Goal: Information Seeking & Learning: Learn about a topic

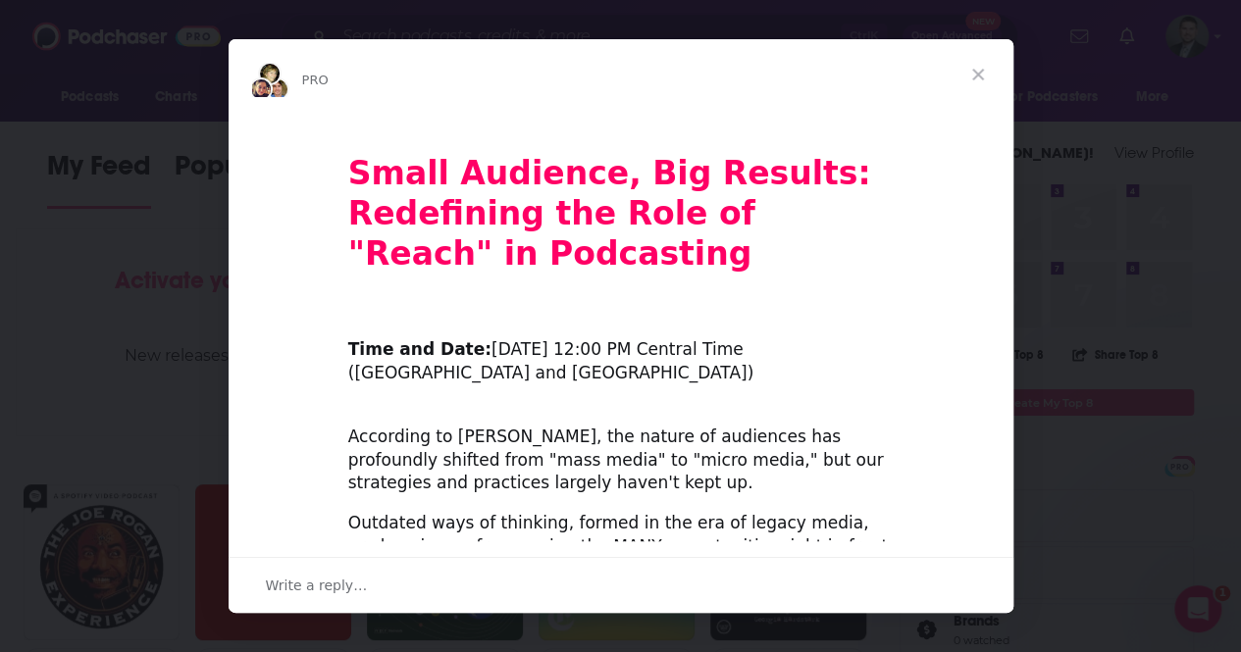
click at [968, 77] on span "Close" at bounding box center [978, 74] width 71 height 71
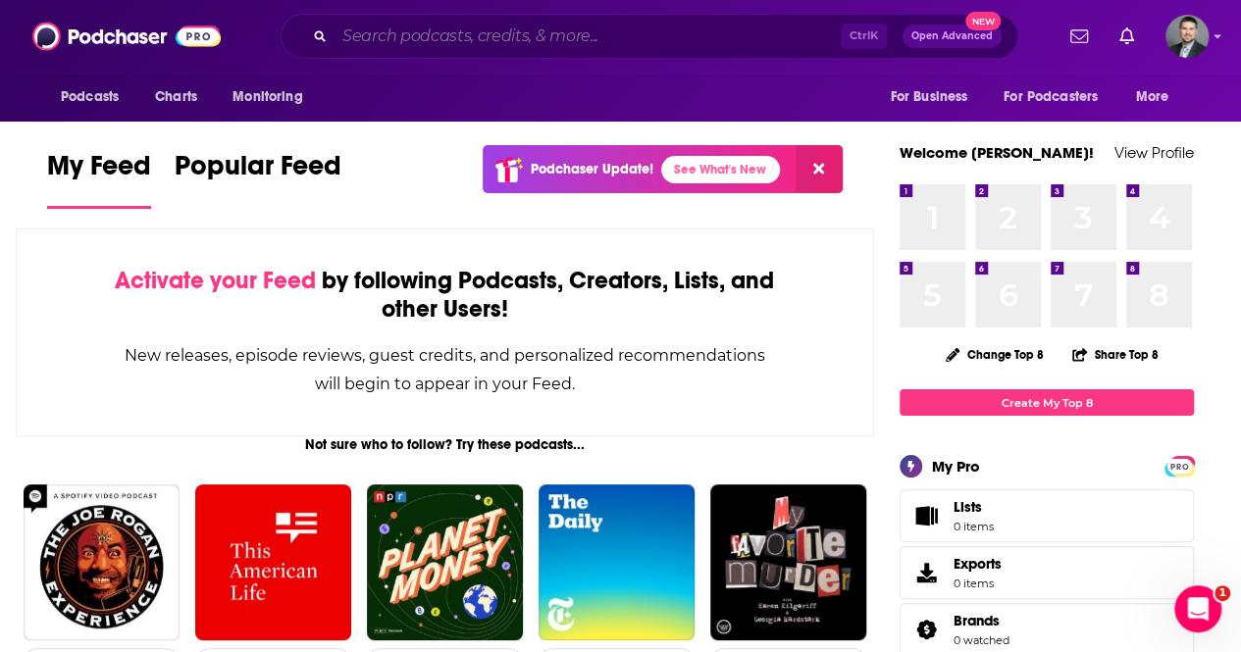
click at [437, 39] on input "Search podcasts, credits, & more..." at bounding box center [587, 36] width 506 height 31
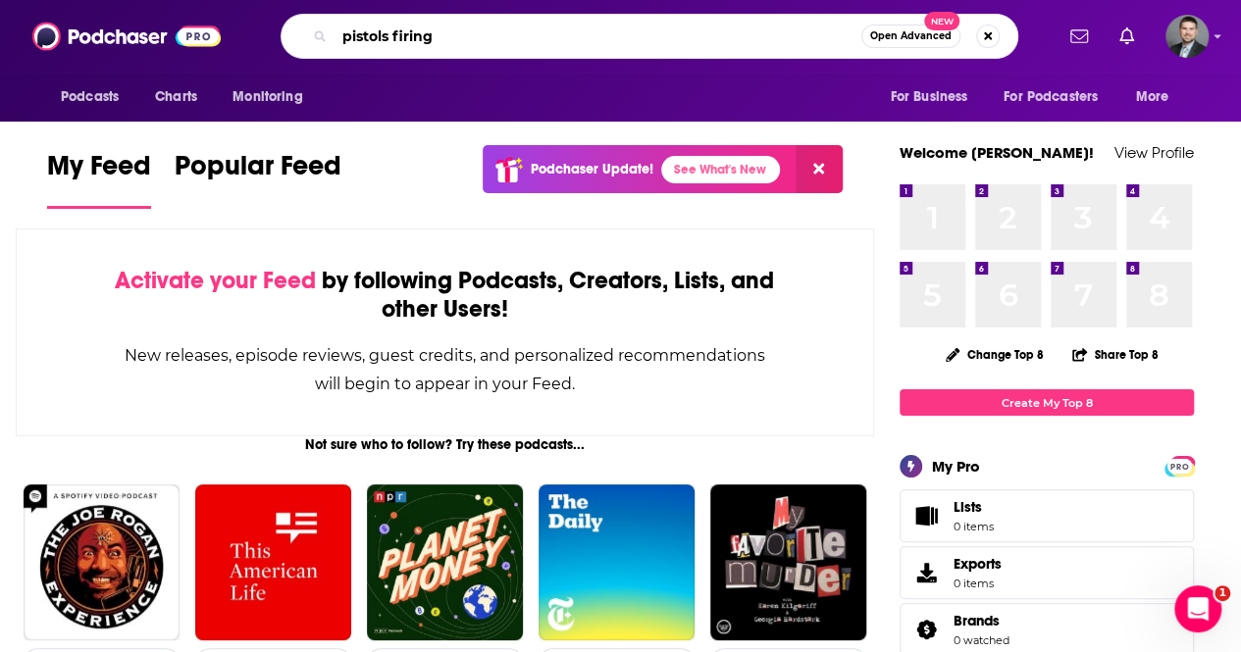
type input "pistols firing"
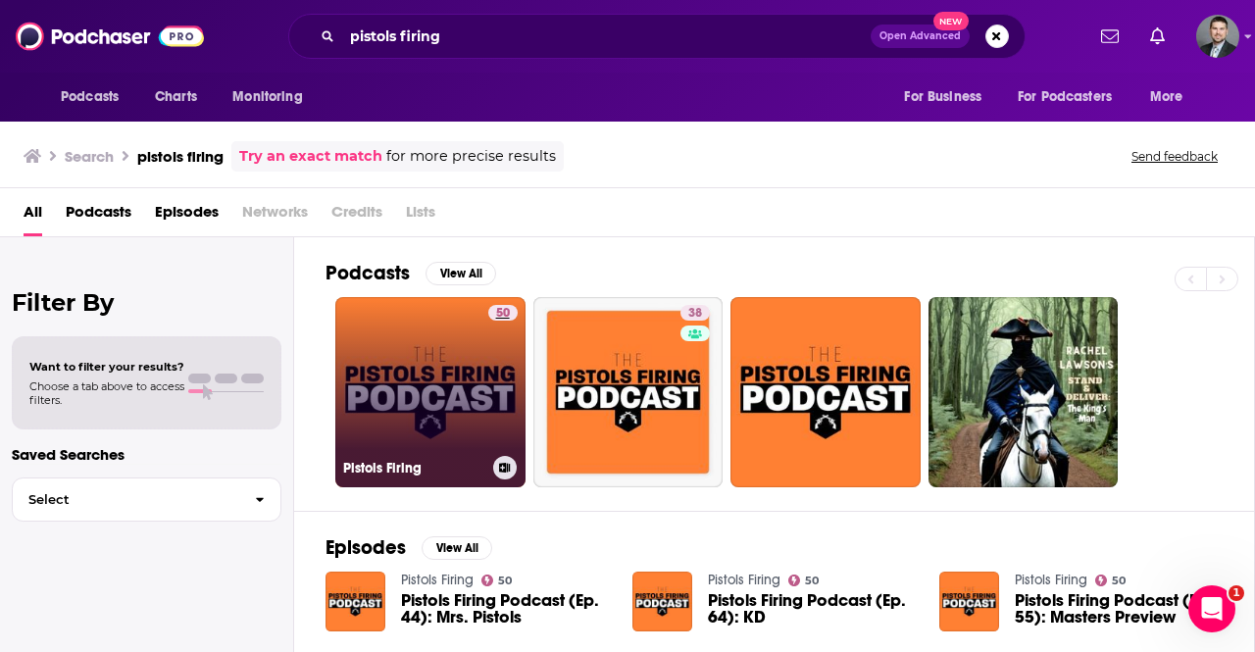
click at [516, 309] on link "50" at bounding box center [502, 313] width 29 height 16
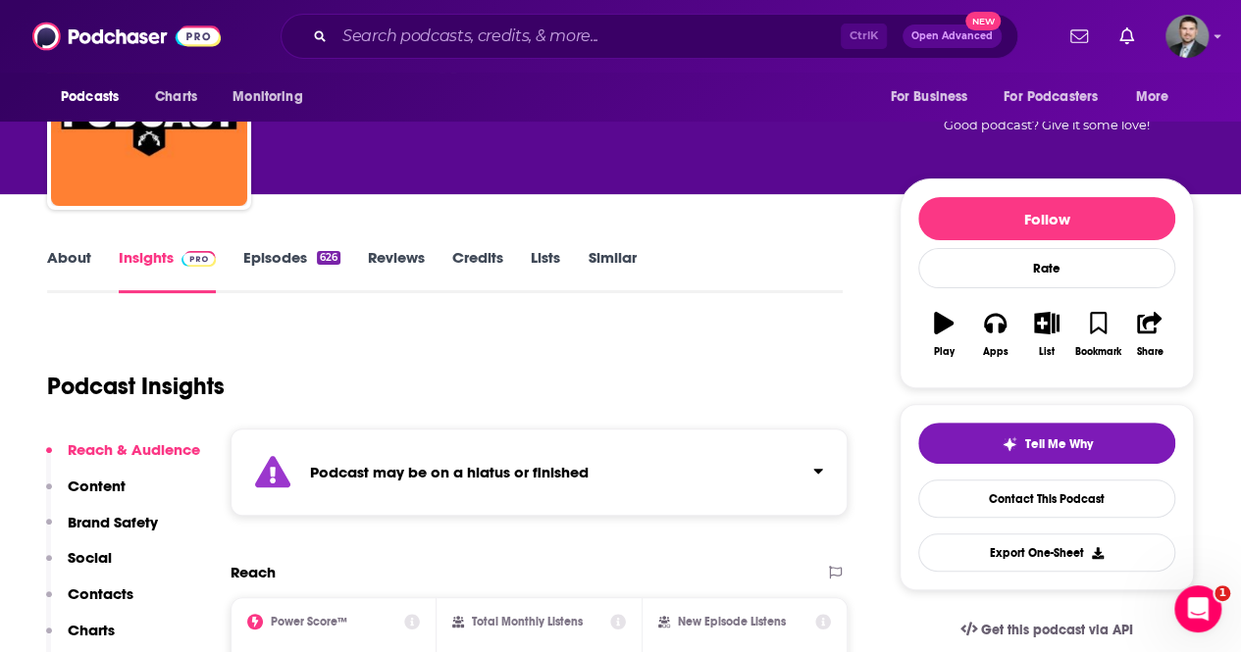
scroll to position [196, 0]
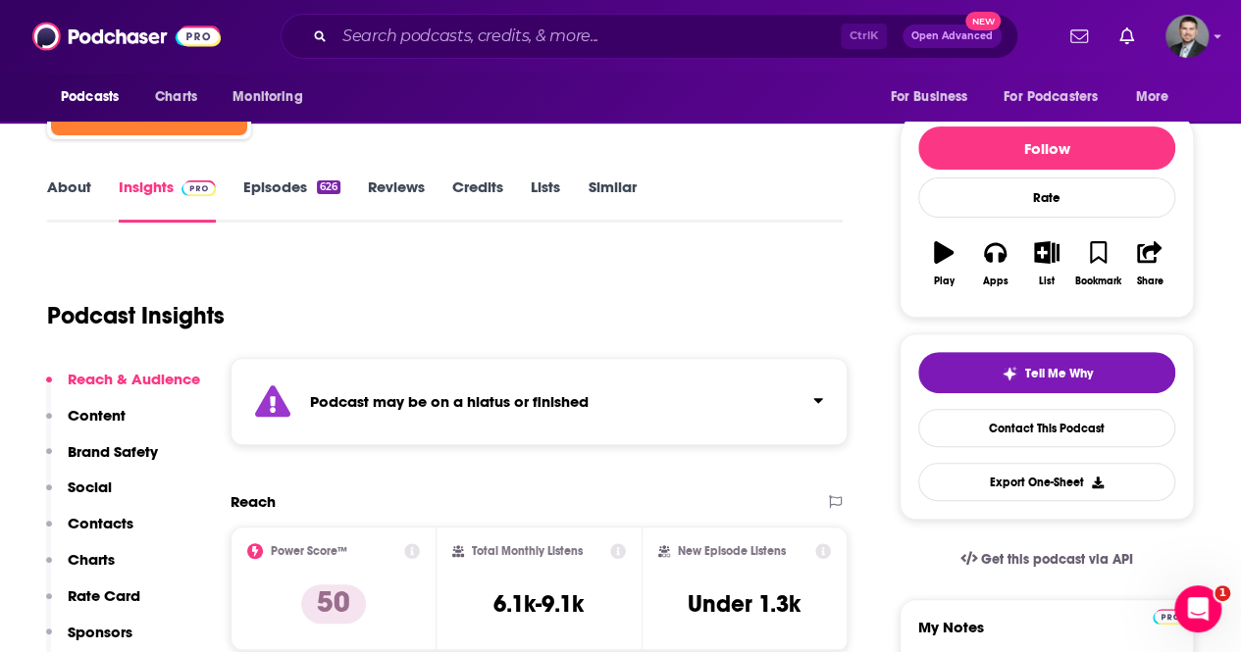
click at [775, 392] on div "Podcast may be on a hiatus or finished" at bounding box center [538, 401] width 617 height 87
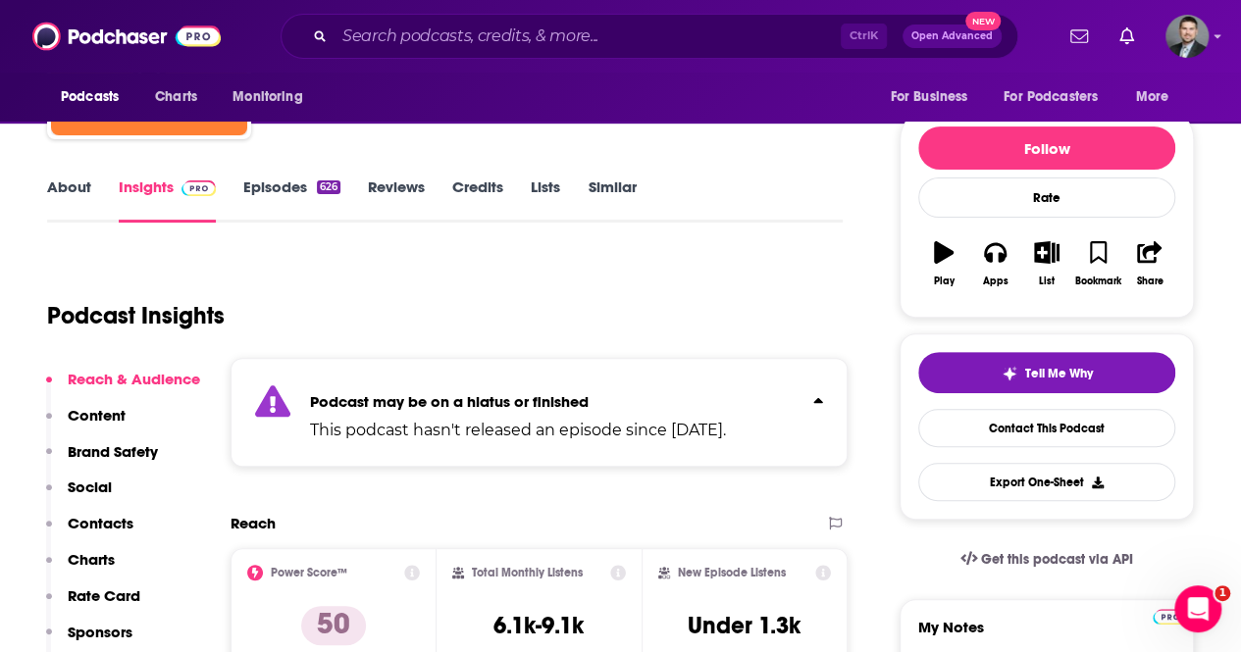
drag, startPoint x: 661, startPoint y: 389, endPoint x: 298, endPoint y: 271, distance: 381.8
click at [660, 389] on div "Podcast may be on a hiatus or finished This podcast hasn't released an episode …" at bounding box center [518, 413] width 416 height 60
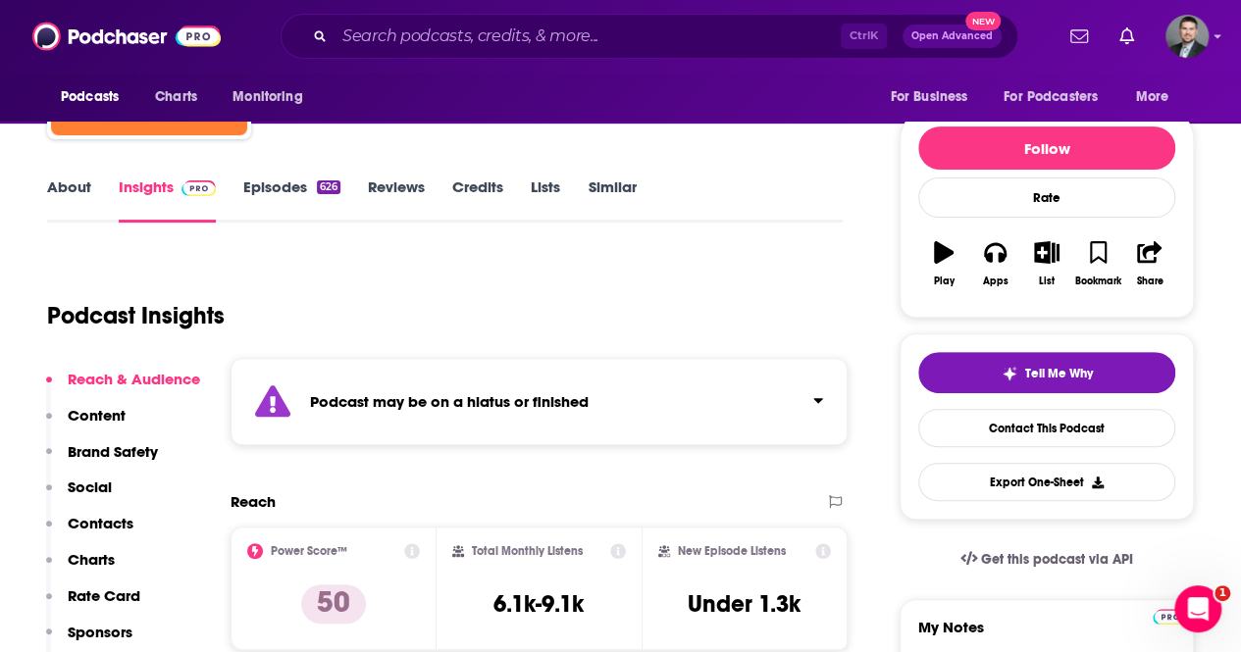
click at [74, 196] on link "About" at bounding box center [69, 200] width 44 height 45
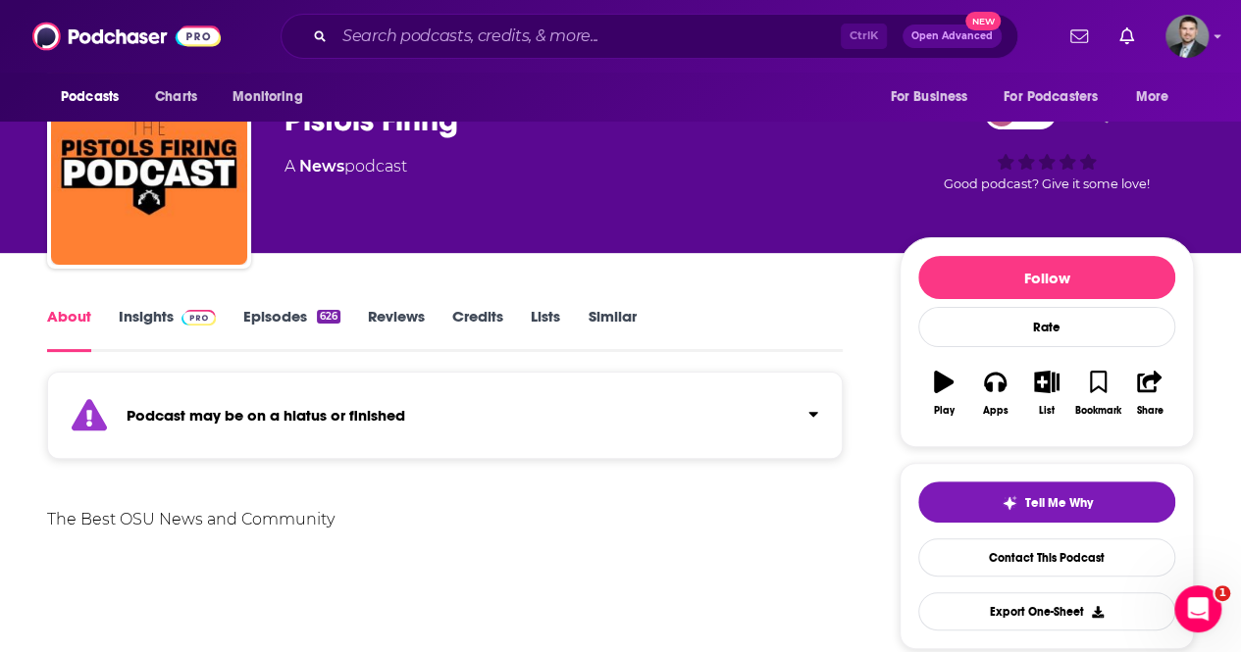
scroll to position [98, 0]
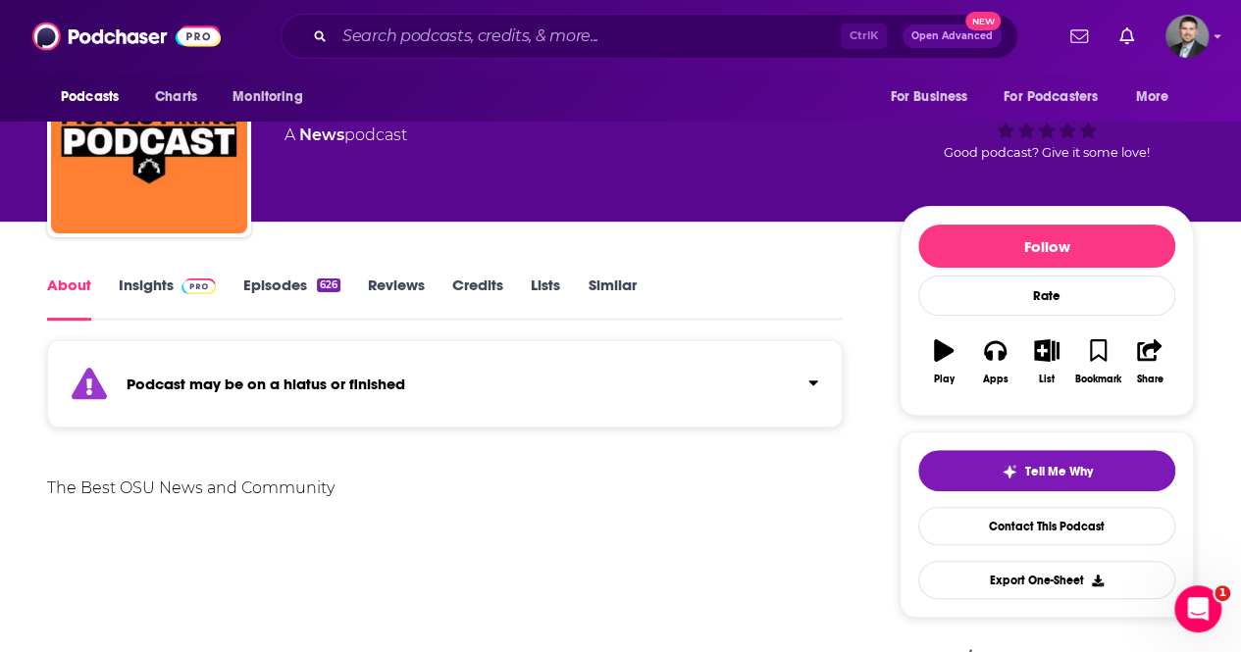
click at [295, 284] on link "Episodes 626" at bounding box center [291, 298] width 97 height 45
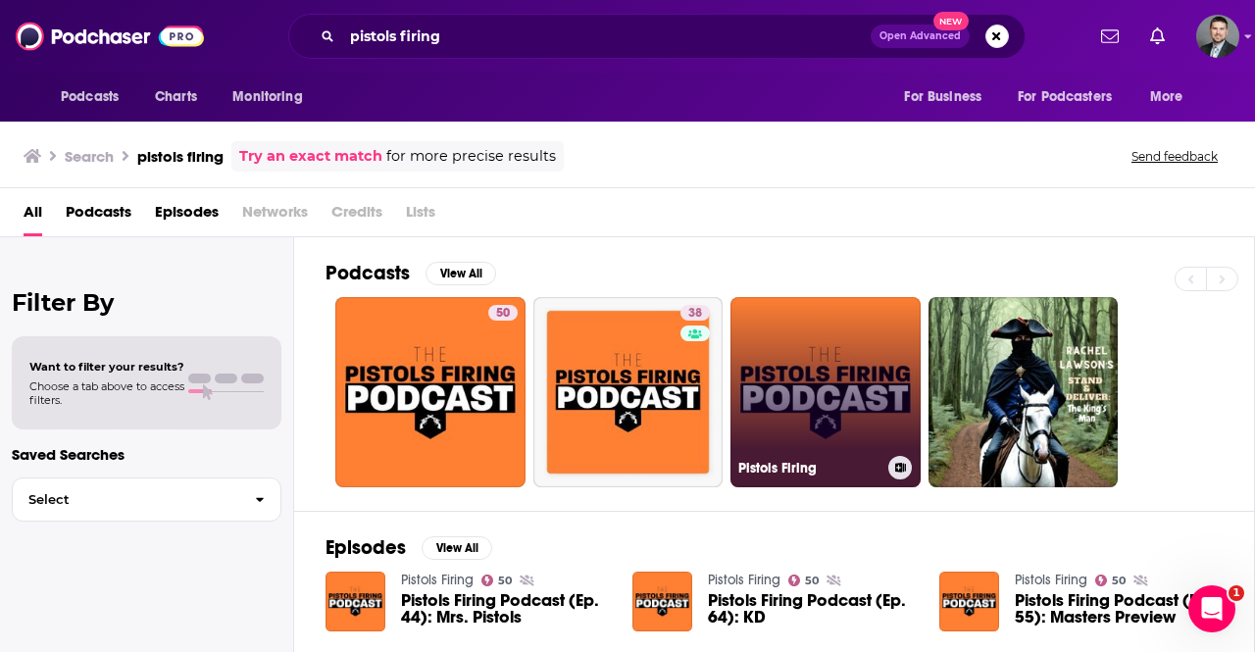
click at [789, 466] on h3 "Pistols Firing" at bounding box center [810, 468] width 142 height 17
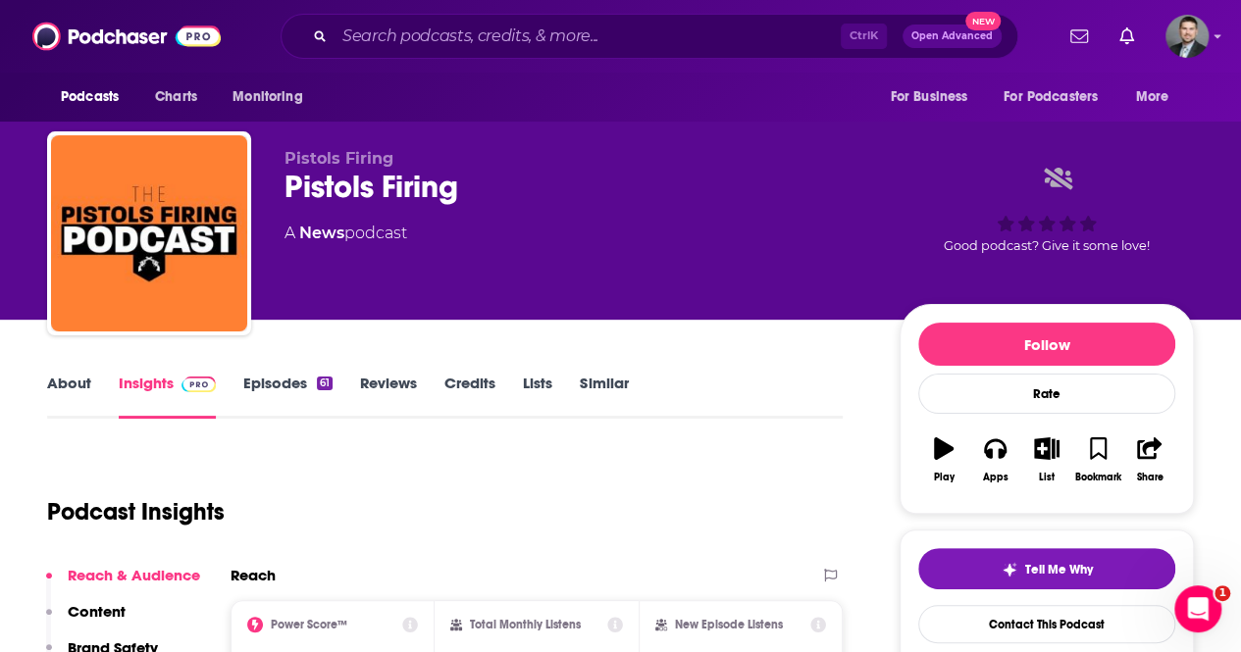
click at [301, 389] on link "Episodes 61" at bounding box center [287, 396] width 89 height 45
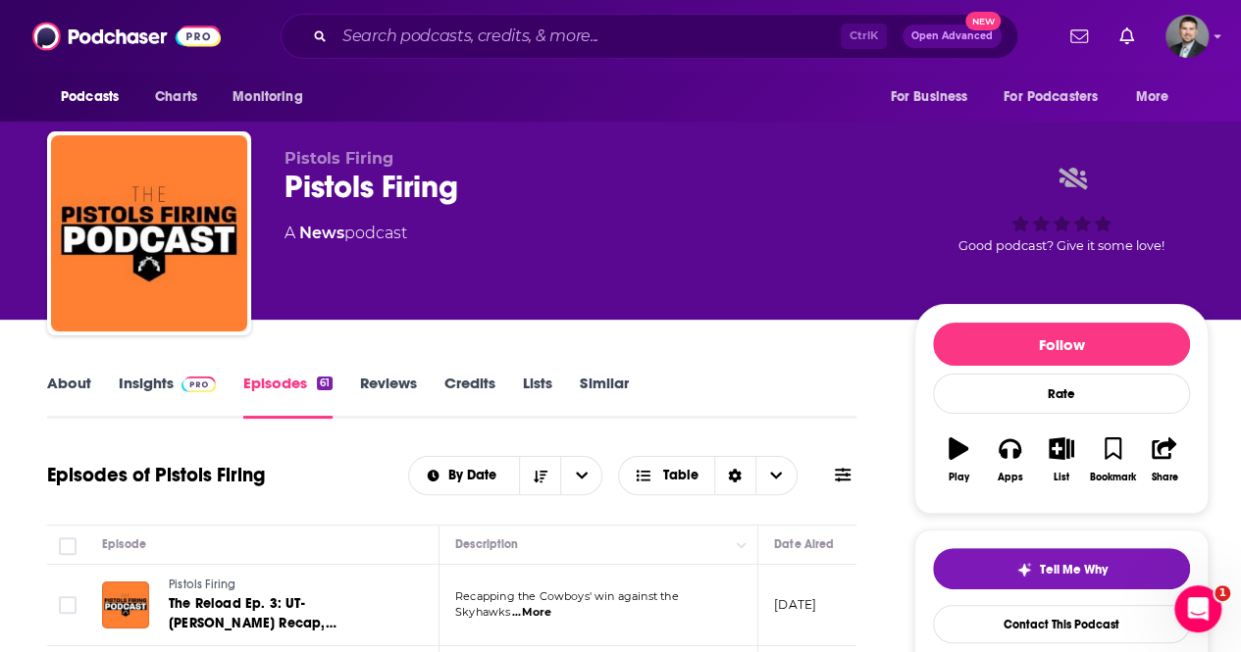
click at [71, 385] on link "About" at bounding box center [69, 396] width 44 height 45
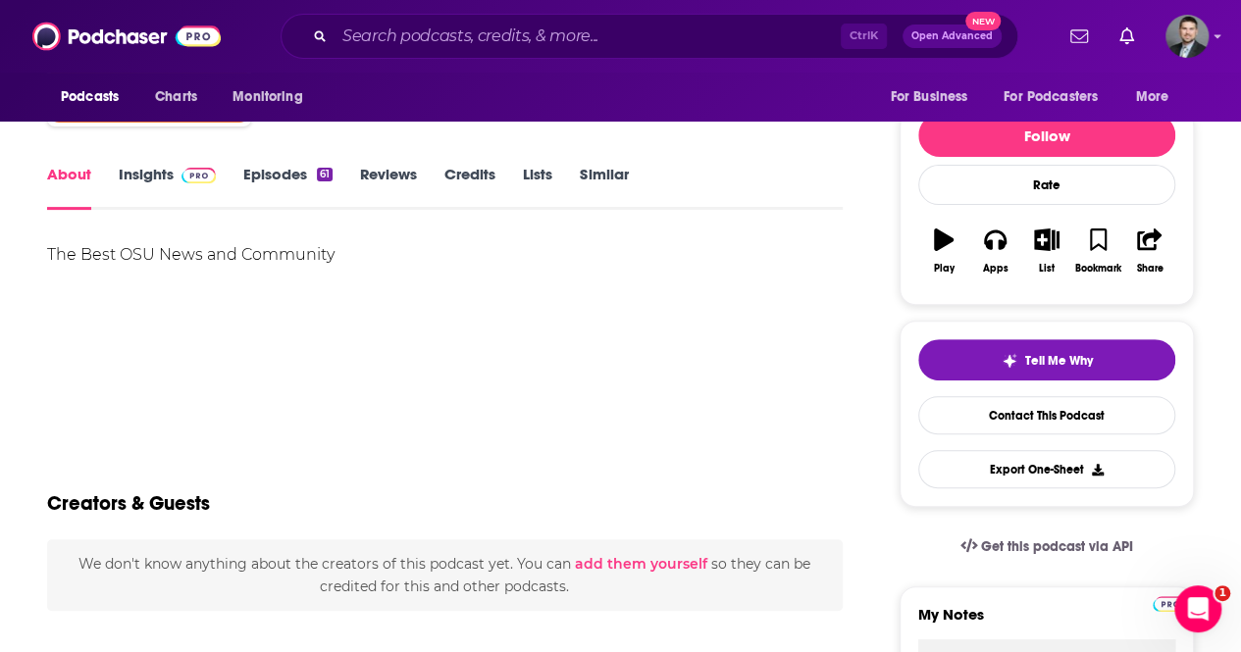
scroll to position [294, 0]
